Goal: Task Accomplishment & Management: Use online tool/utility

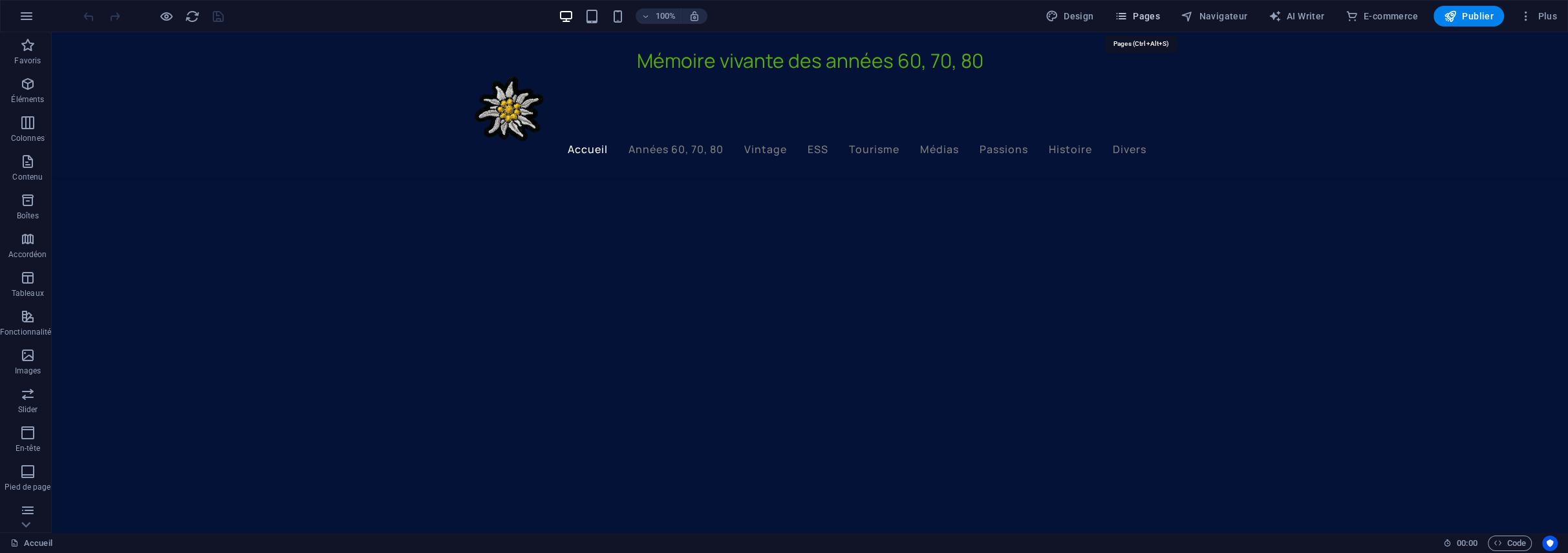
click at [1143, 16] on span "Pages" at bounding box center [1137, 16] width 45 height 13
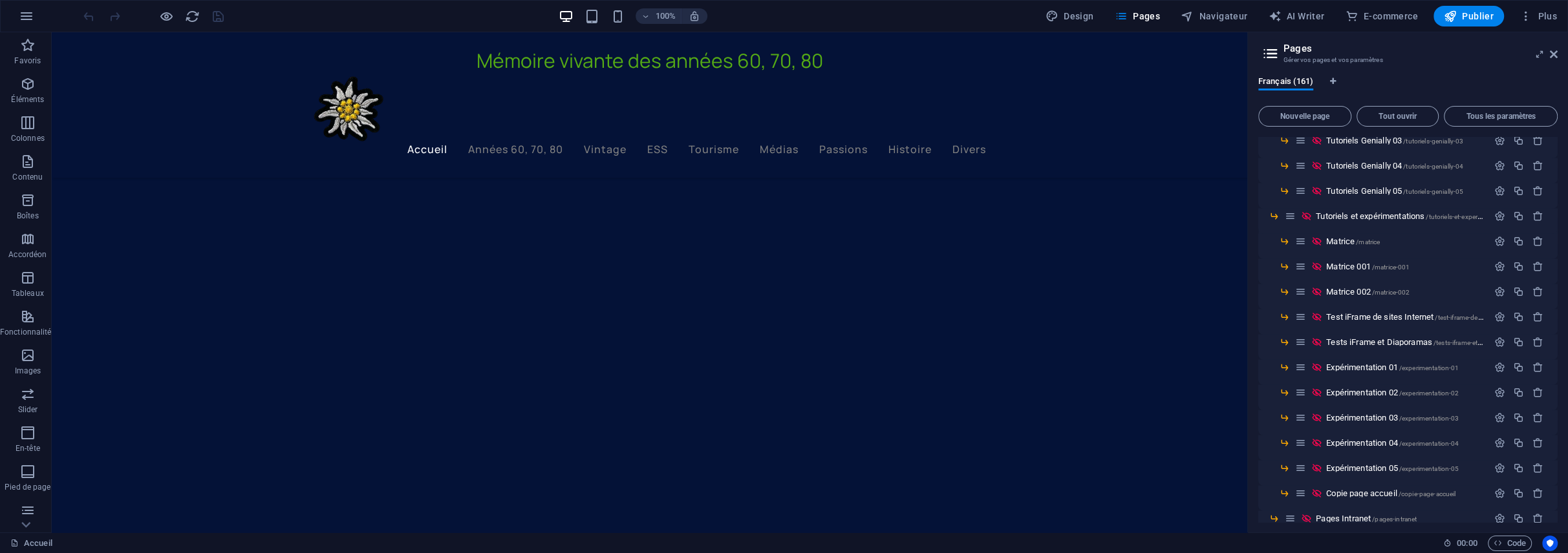
scroll to position [3618, 0]
click at [1355, 413] on span "Expérimentation 04 /experimentation-04" at bounding box center [1392, 415] width 133 height 10
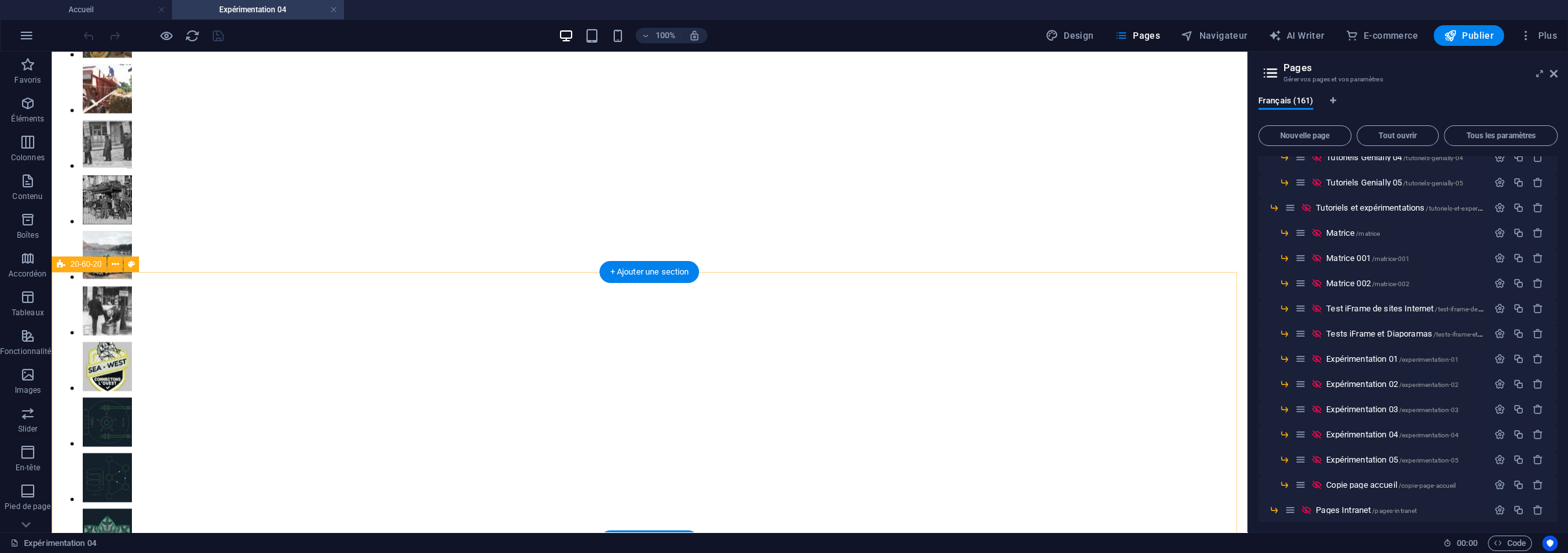
scroll to position [2539, 0]
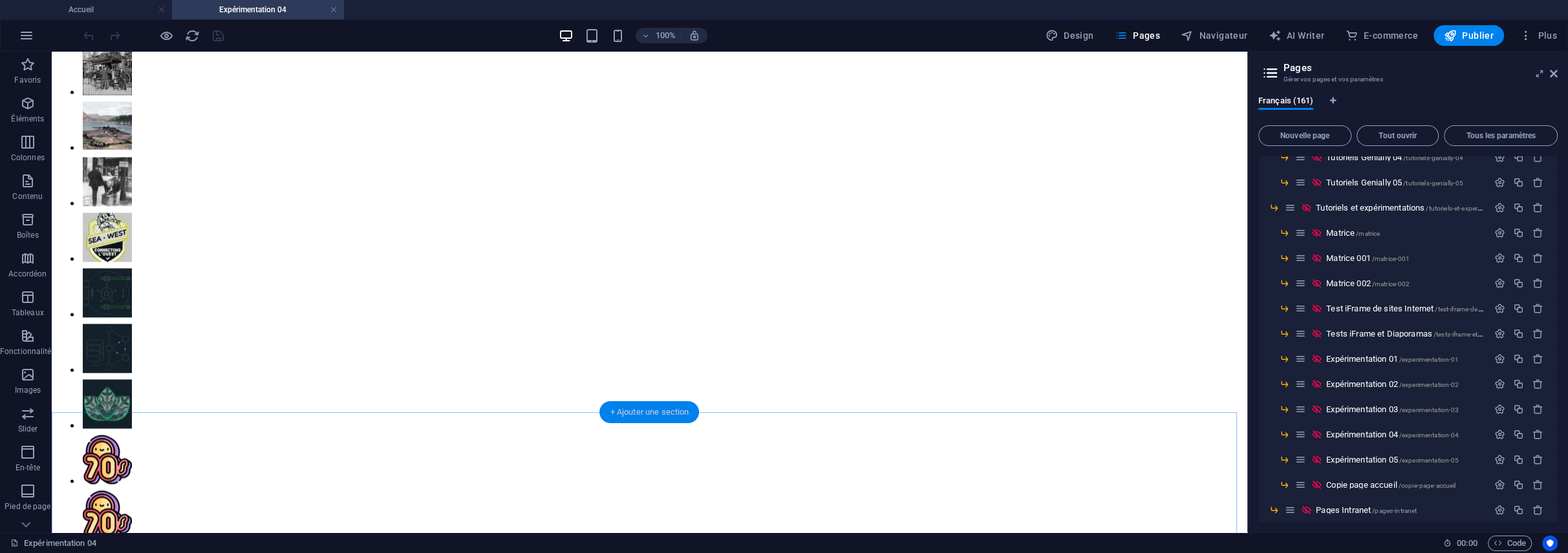
click at [629, 415] on div "+ Ajouter une section" at bounding box center [649, 412] width 100 height 22
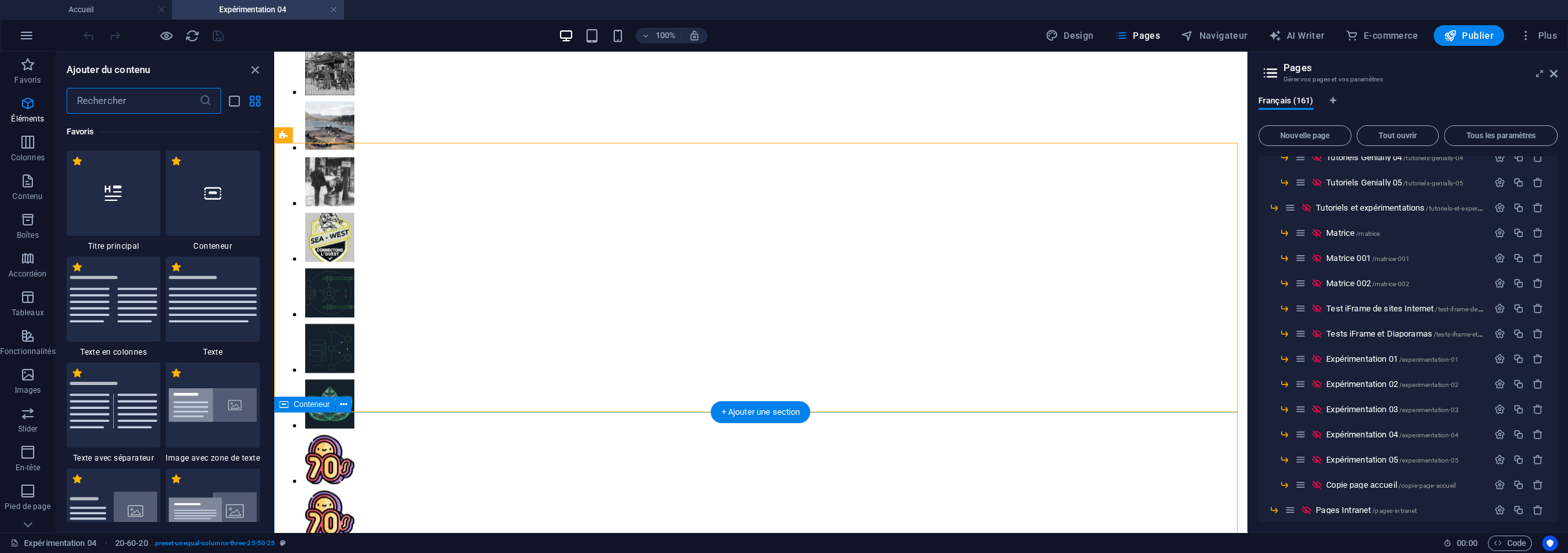
scroll to position [2578, 0]
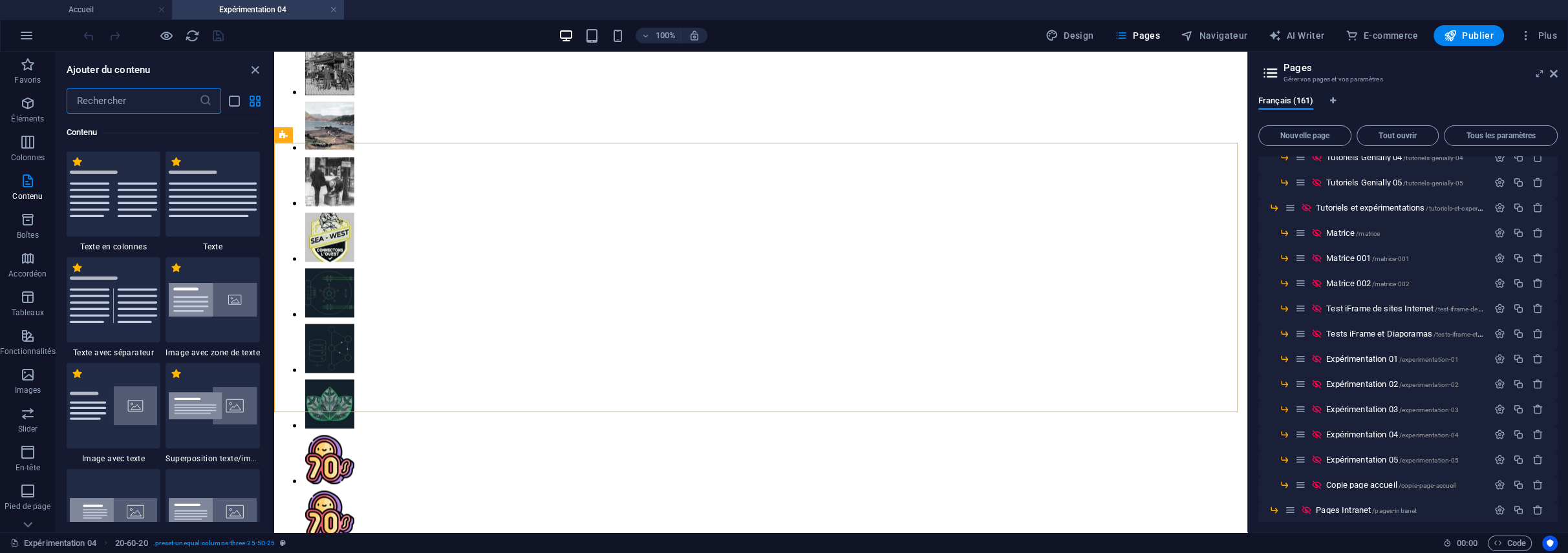
click at [95, 96] on input "text" at bounding box center [133, 101] width 133 height 26
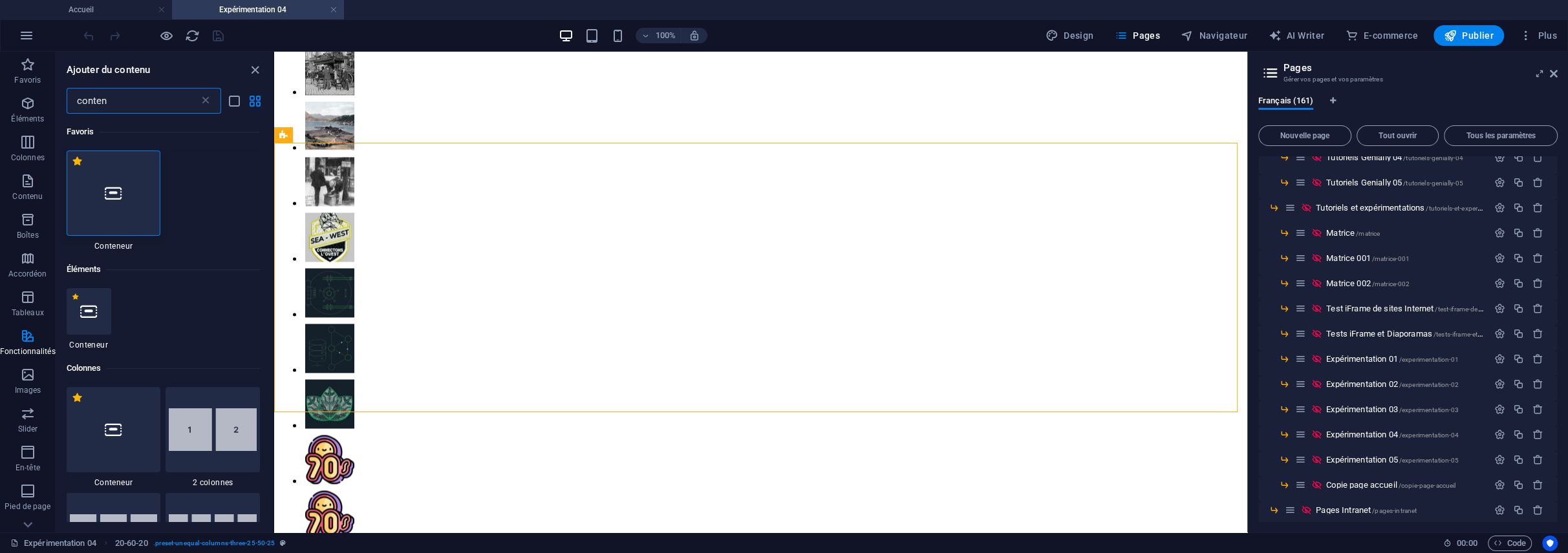
scroll to position [0, 0]
type input "conten"
click at [111, 196] on icon at bounding box center [113, 193] width 17 height 17
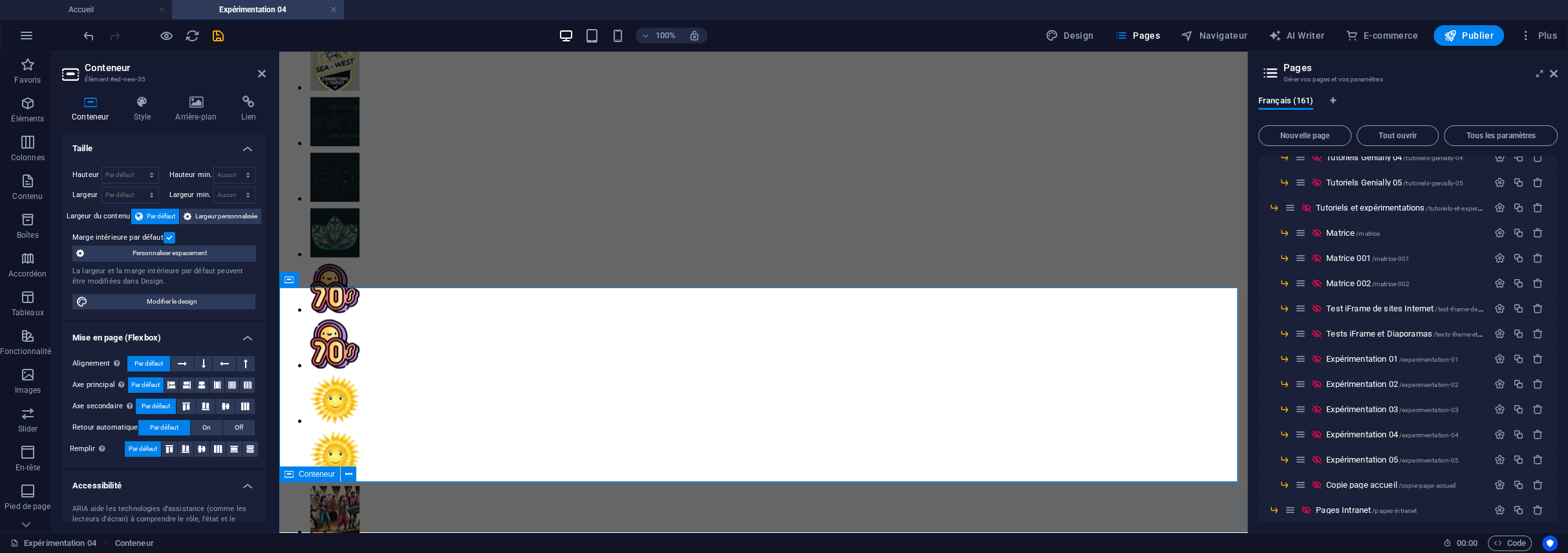
scroll to position [2798, 0]
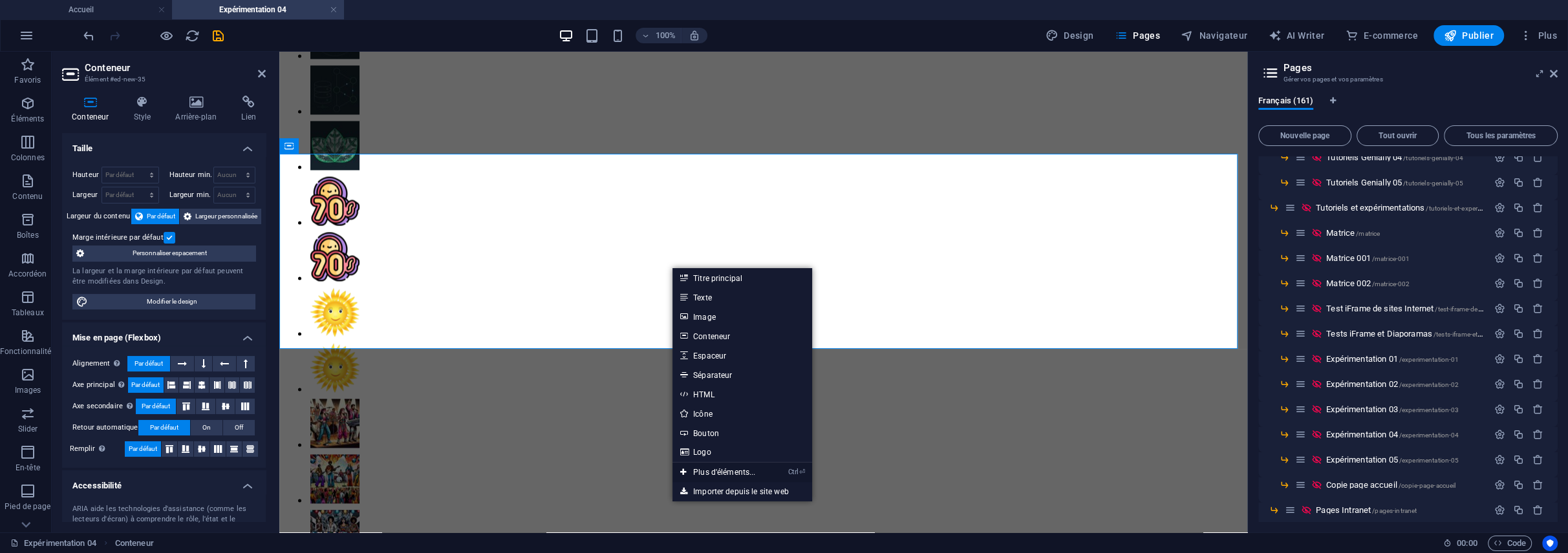
click at [738, 471] on link "Ctrl ⏎ Plus d'éléments..." at bounding box center [718, 472] width 92 height 19
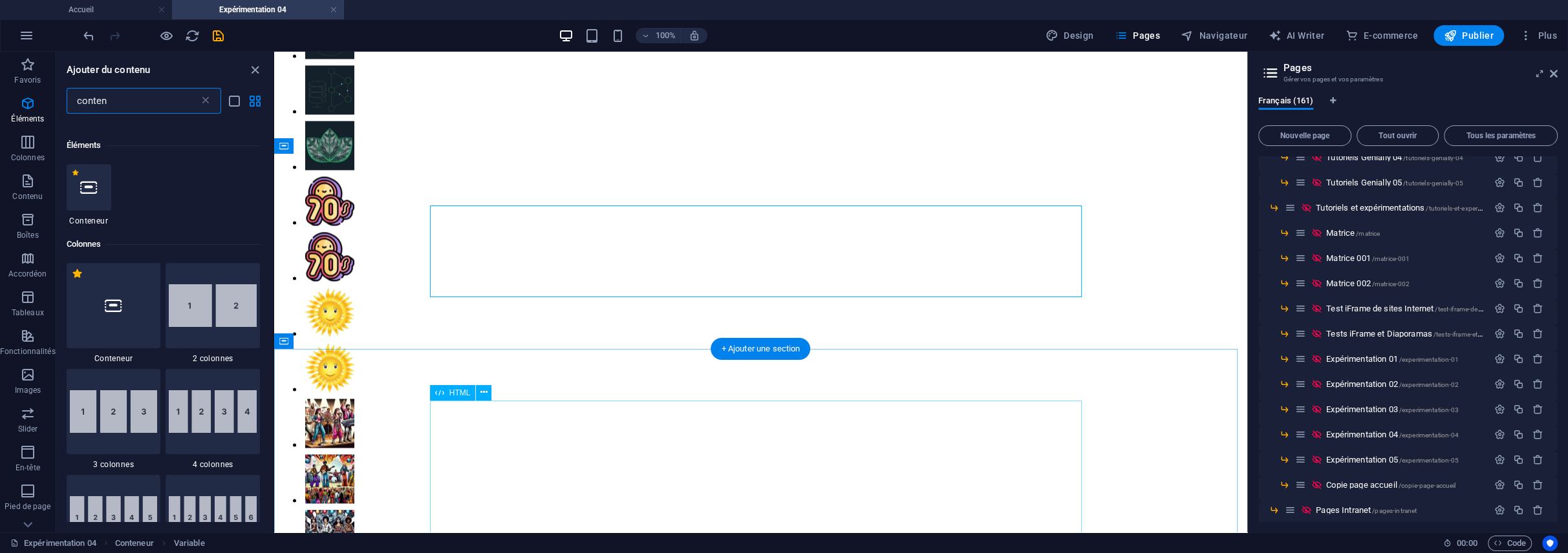
scroll to position [138, 0]
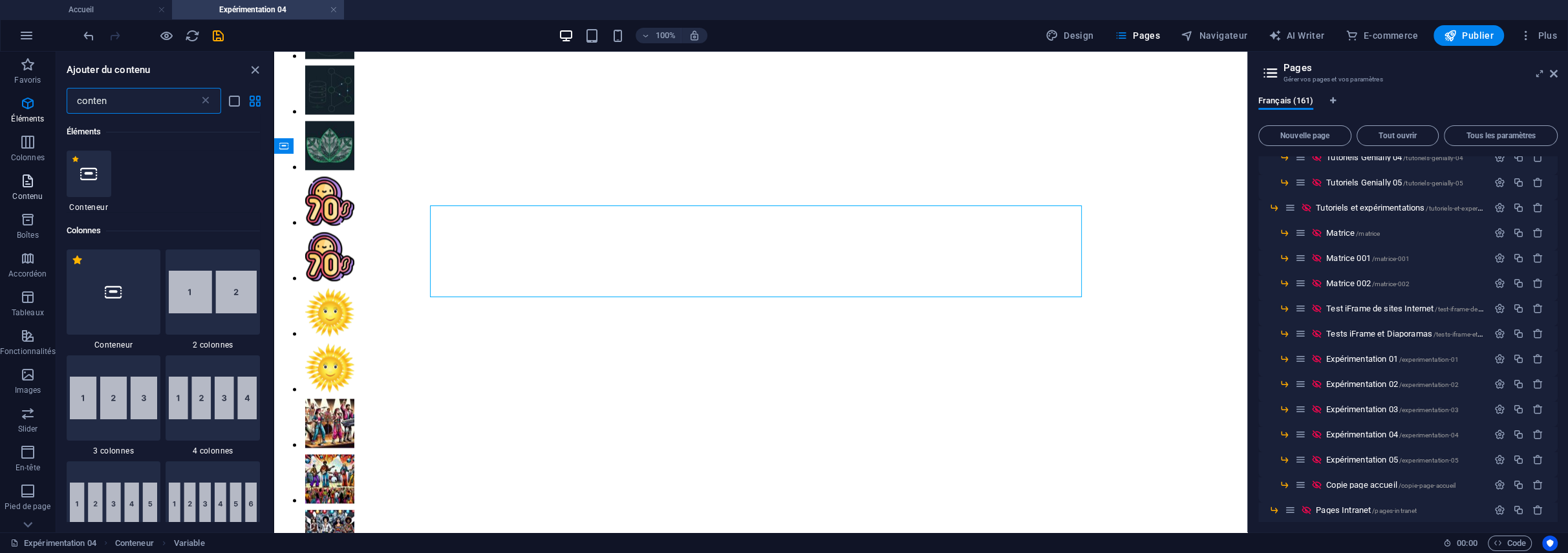
click at [30, 180] on icon "button" at bounding box center [28, 180] width 15 height 15
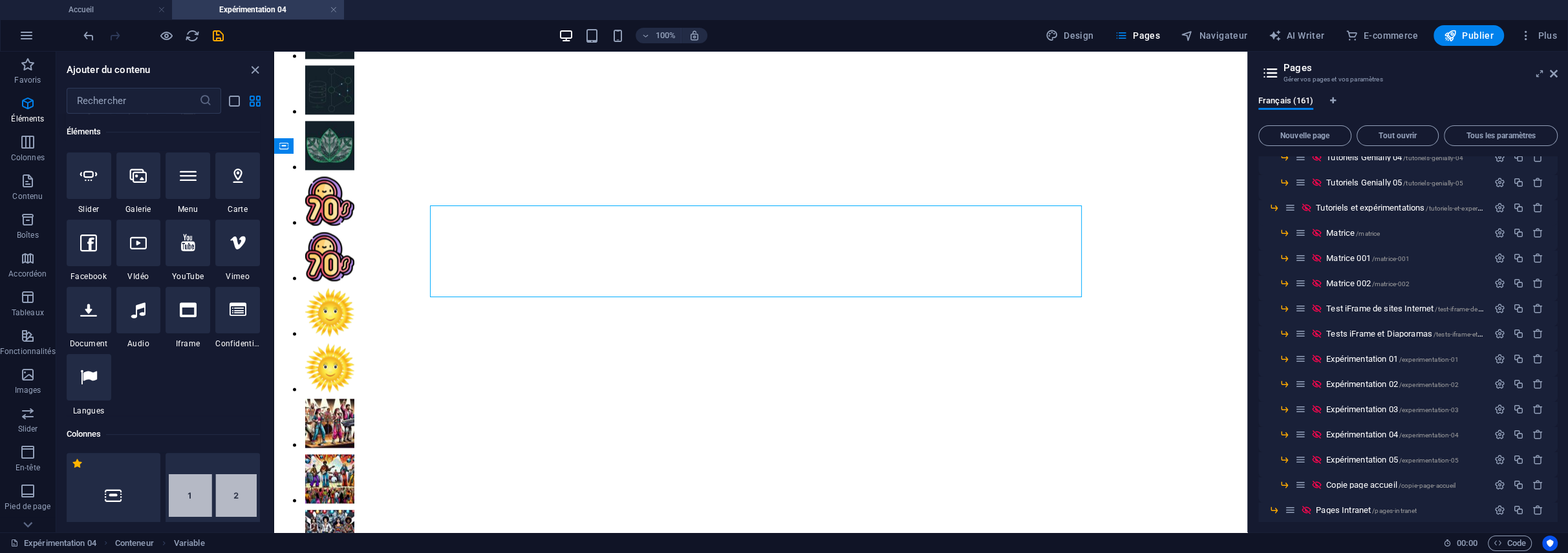
scroll to position [768, 0]
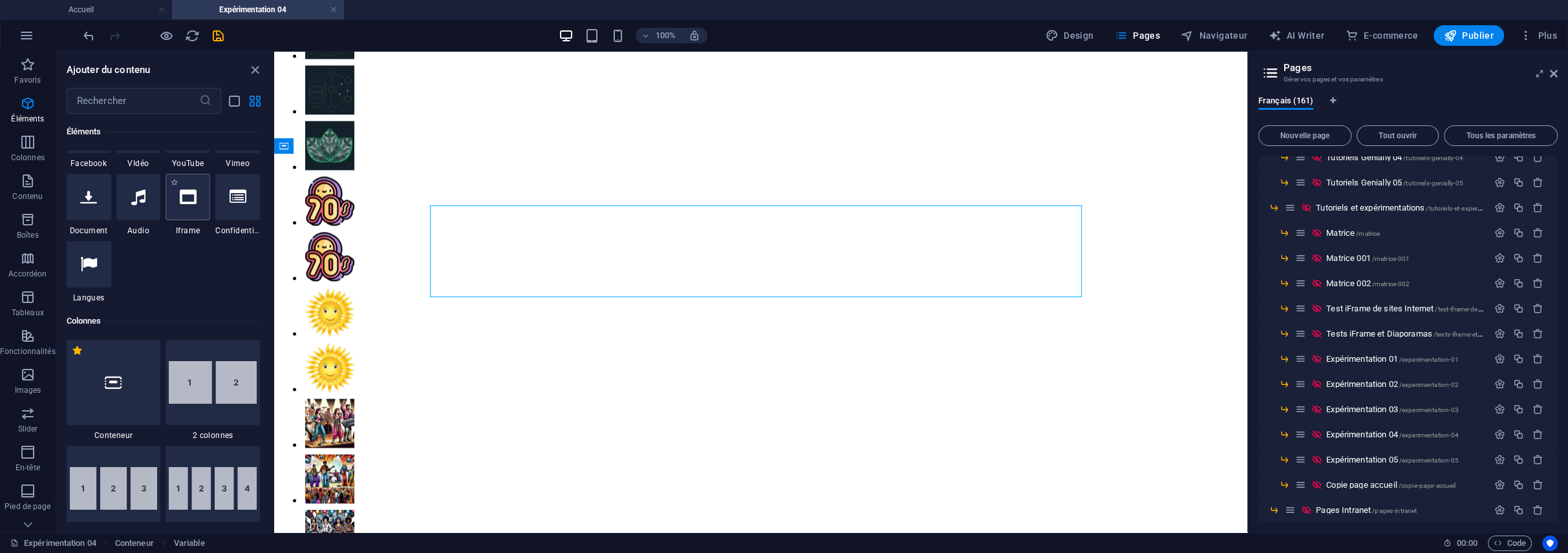
click at [179, 210] on div at bounding box center [187, 196] width 45 height 46
select select "%"
select select "px"
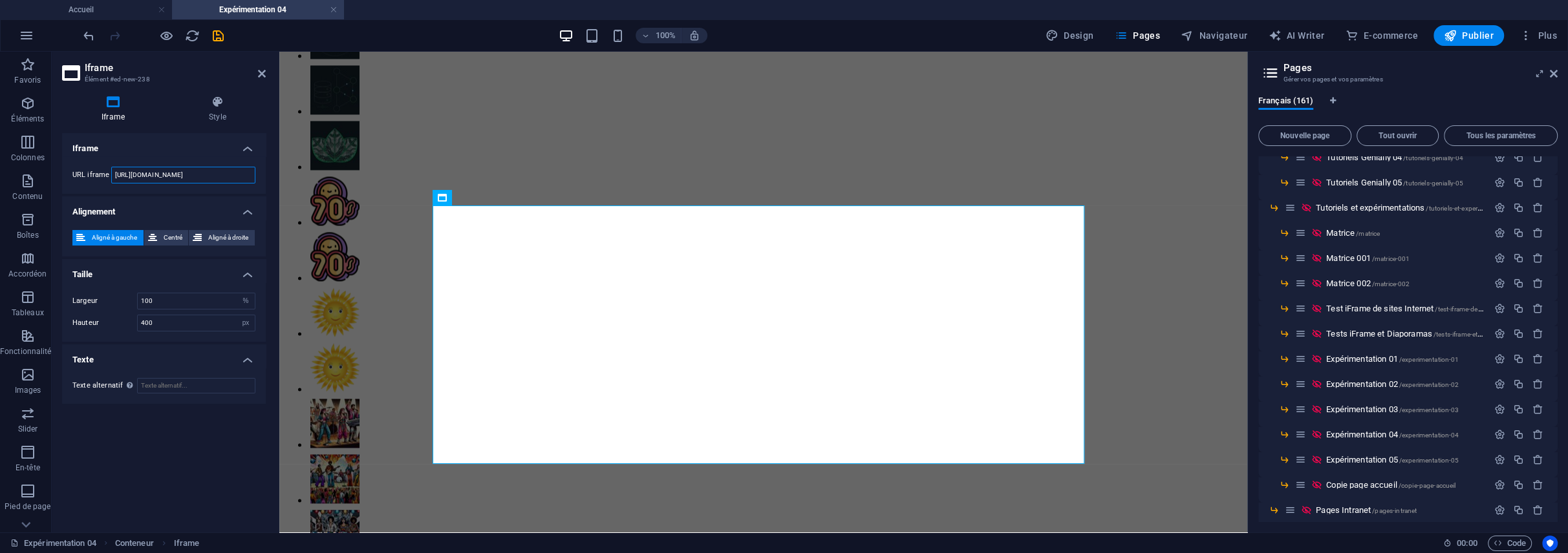
drag, startPoint x: 234, startPoint y: 178, endPoint x: 59, endPoint y: 176, distance: 175.0
click at [59, 176] on div "Iframe Style Iframe URL iframe [URL][DOMAIN_NAME] Alignement Aligné à gauche Ce…" at bounding box center [164, 309] width 224 height 447
paste input "[DOMAIN_NAME][URL]"
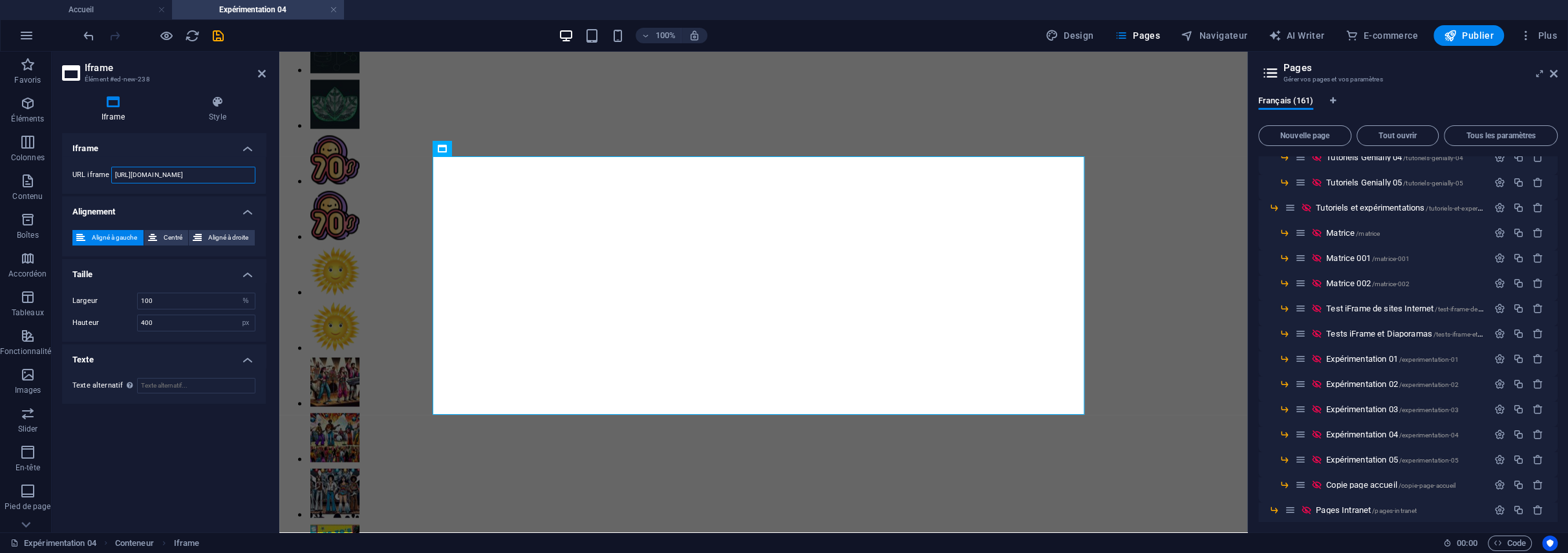
scroll to position [2802, 0]
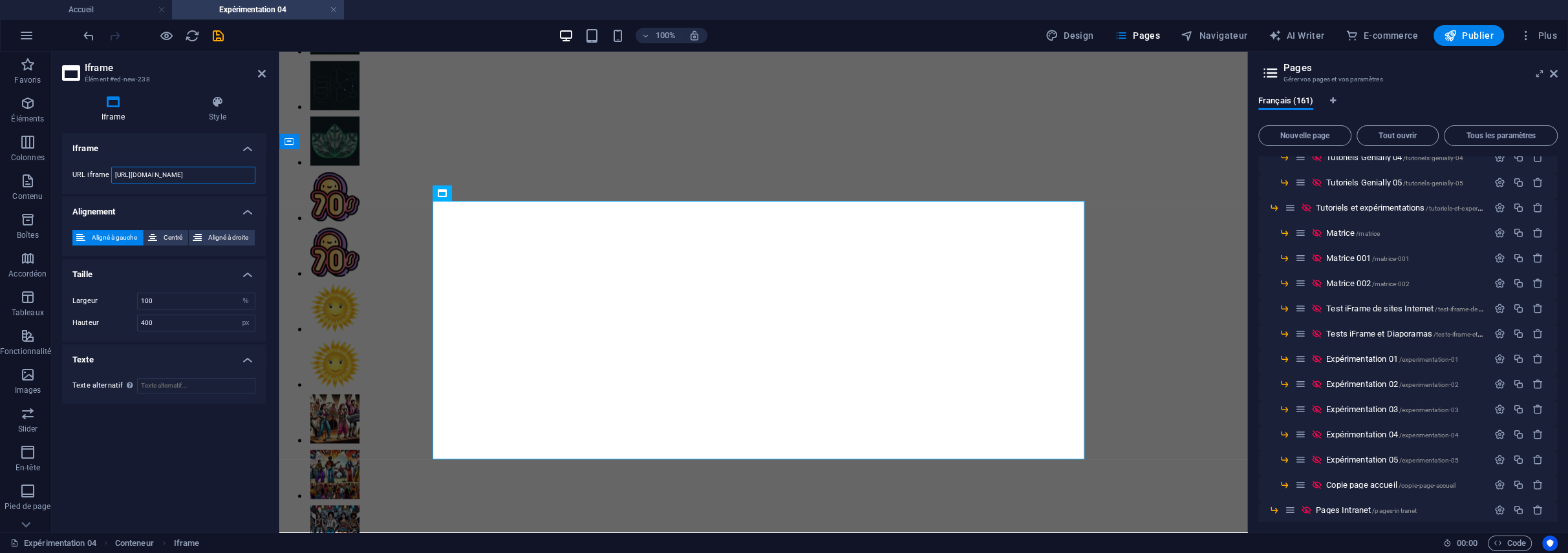
type input "[URL][DOMAIN_NAME]"
click at [203, 33] on div at bounding box center [153, 35] width 144 height 21
click at [211, 33] on icon "save" at bounding box center [218, 36] width 15 height 15
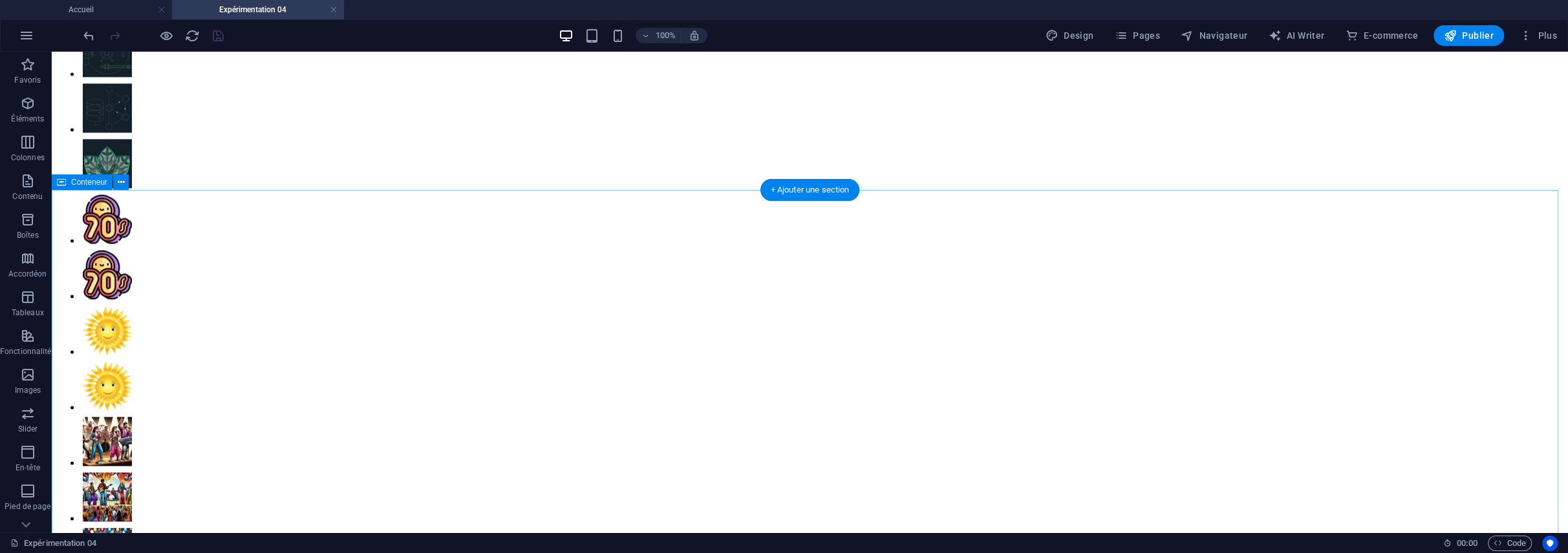
scroll to position [2802, 0]
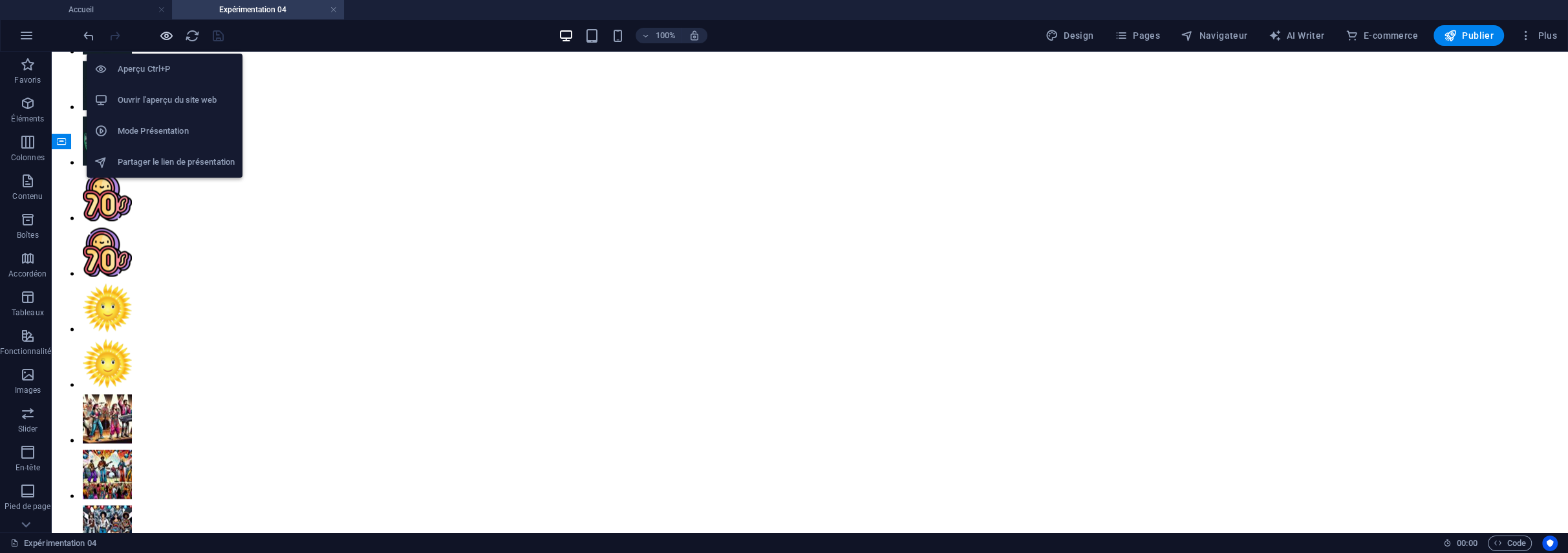
click at [163, 34] on icon "button" at bounding box center [166, 36] width 15 height 15
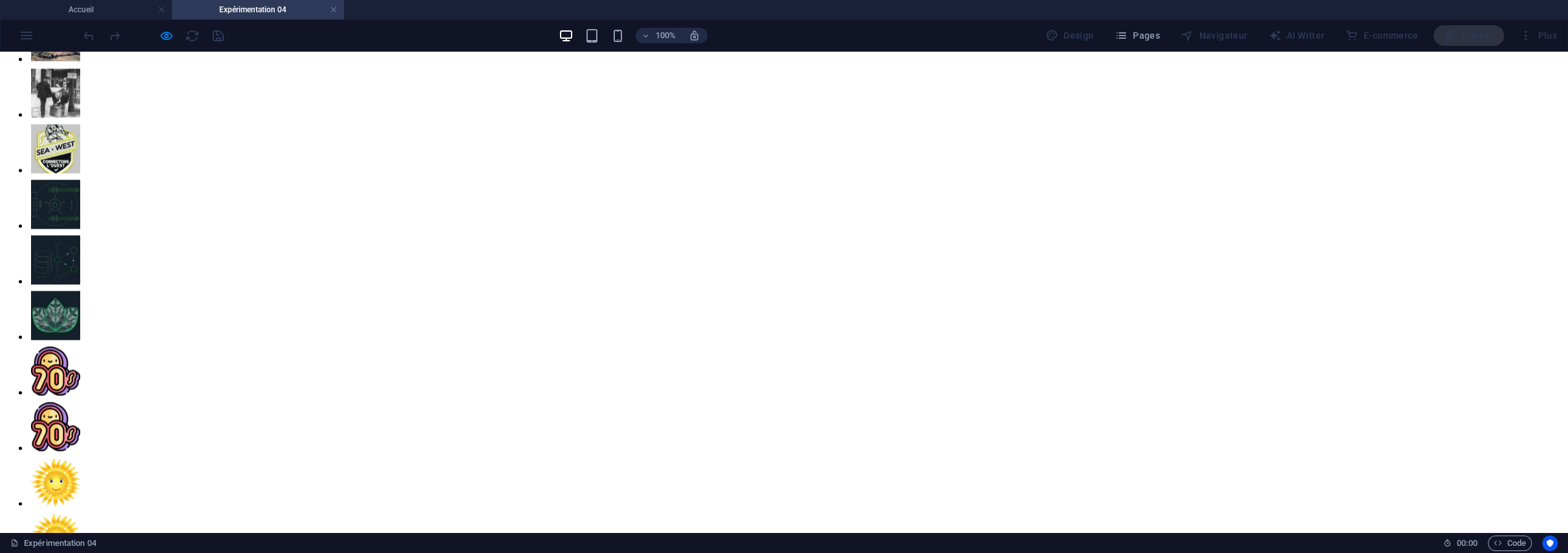
scroll to position [2674, 0]
